Goal: Information Seeking & Learning: Learn about a topic

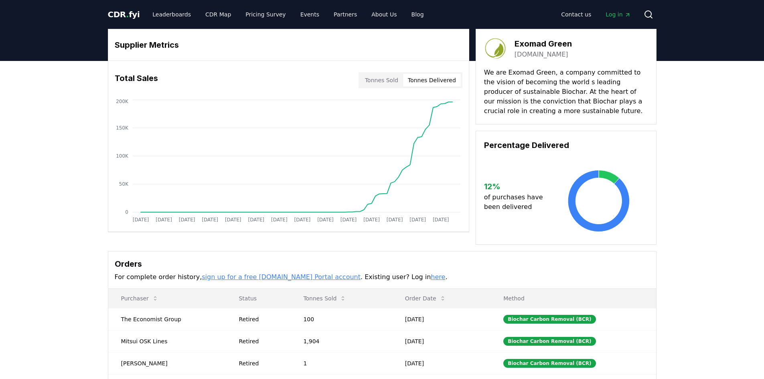
click at [440, 75] on button "Tonnes Delivered" at bounding box center [432, 80] width 58 height 13
click at [391, 78] on button "Tonnes Sold" at bounding box center [381, 80] width 43 height 13
click at [166, 12] on link "Leaderboards" at bounding box center [171, 14] width 51 height 14
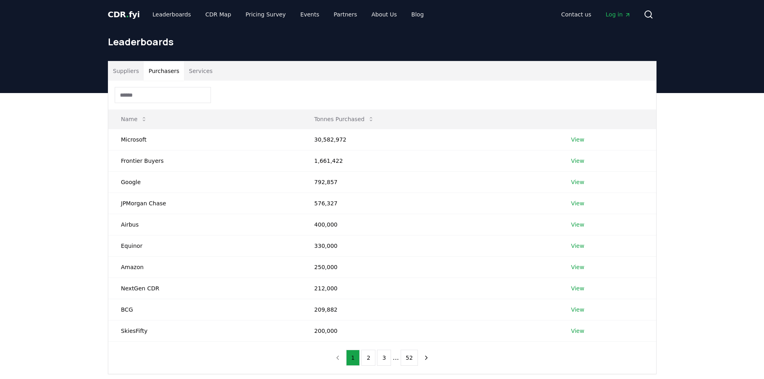
click at [161, 69] on button "Purchasers" at bounding box center [164, 70] width 41 height 19
